Goal: Find specific page/section: Find specific page/section

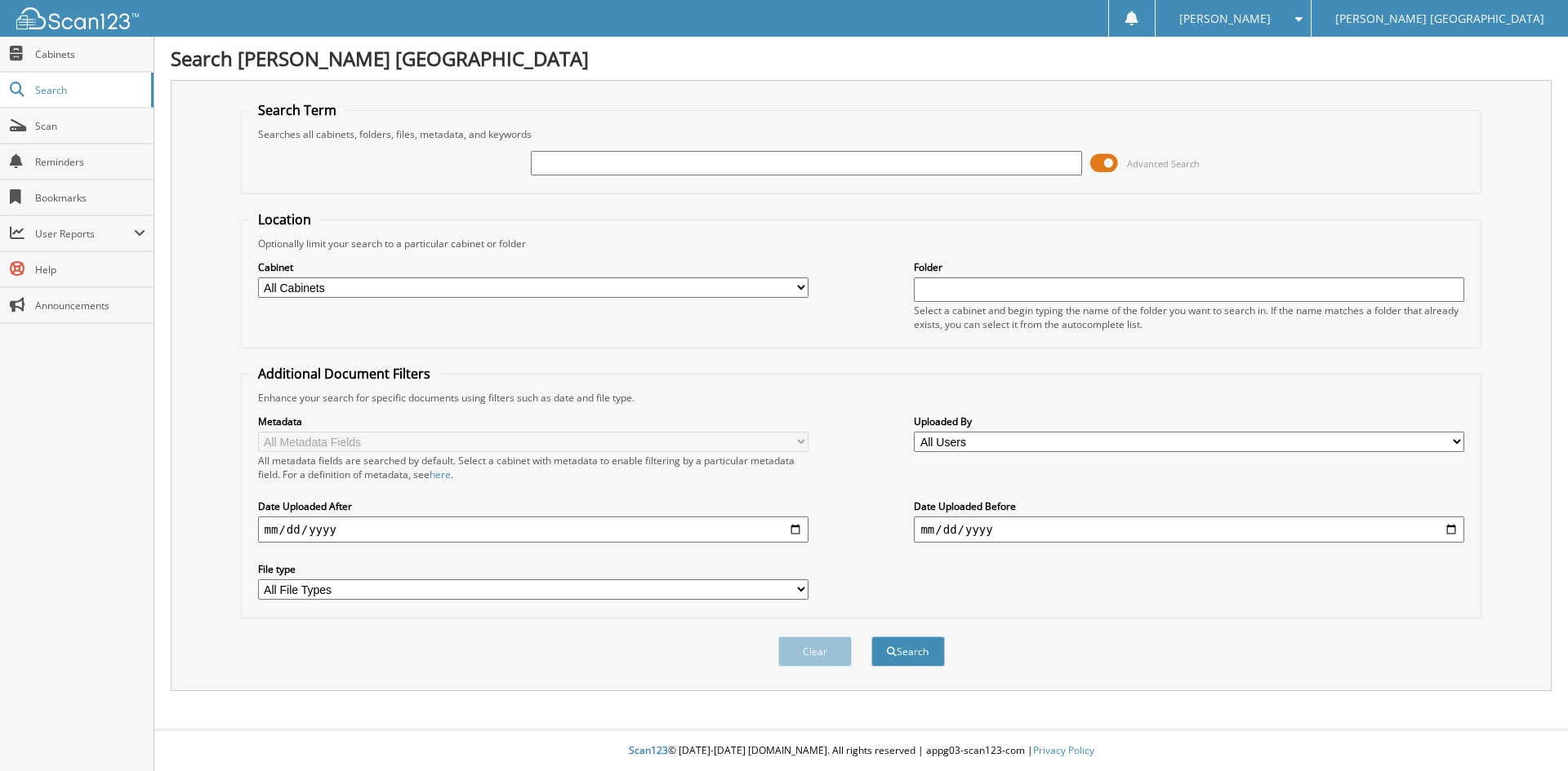
click at [560, 162] on input "text" at bounding box center [806, 163] width 551 height 25
type input "6168513"
click at [871, 636] on button "Search" at bounding box center [908, 651] width 74 height 30
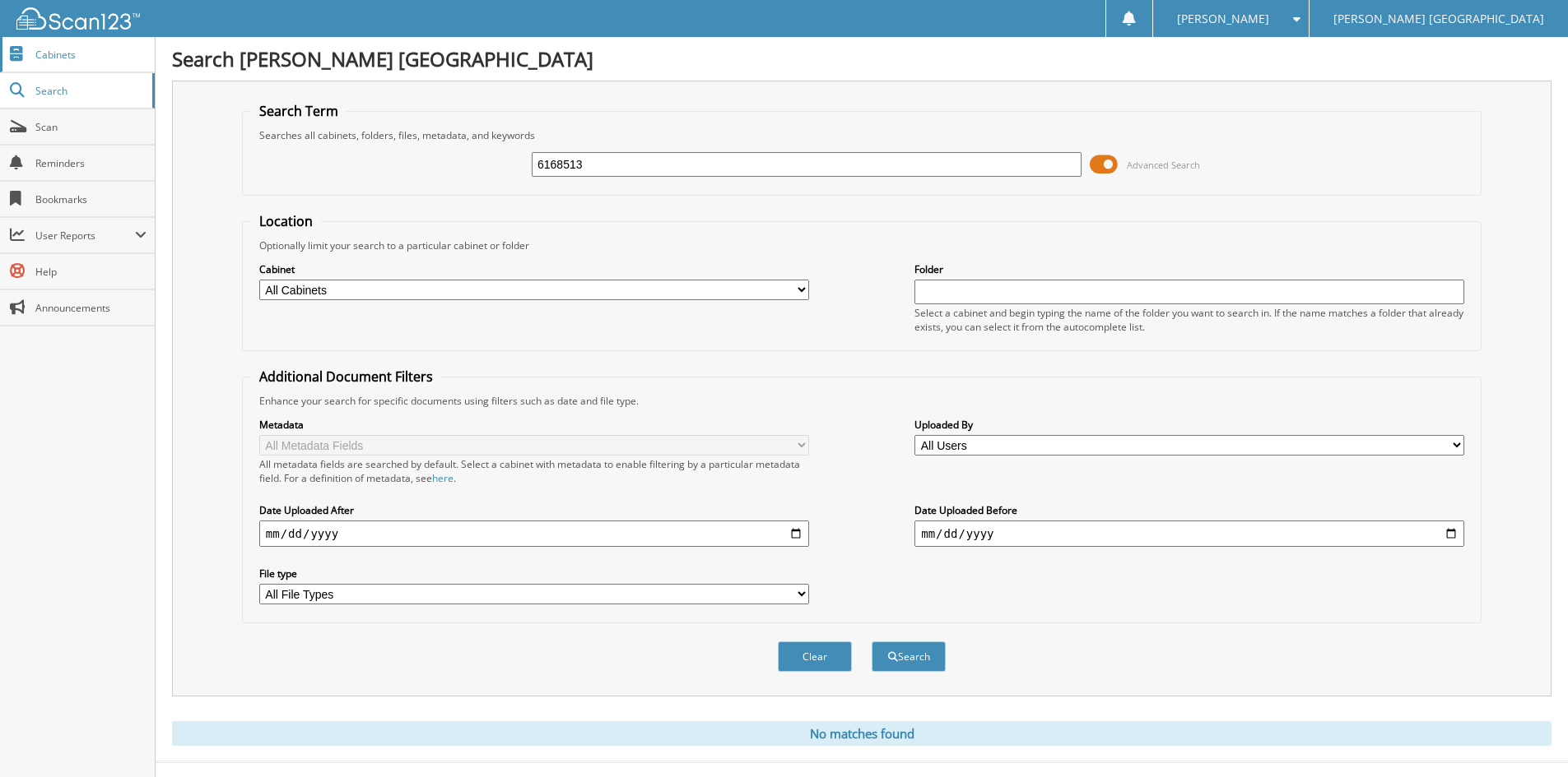
click at [61, 53] on span "Cabinets" at bounding box center [91, 54] width 111 height 14
